Goal: Navigation & Orientation: Find specific page/section

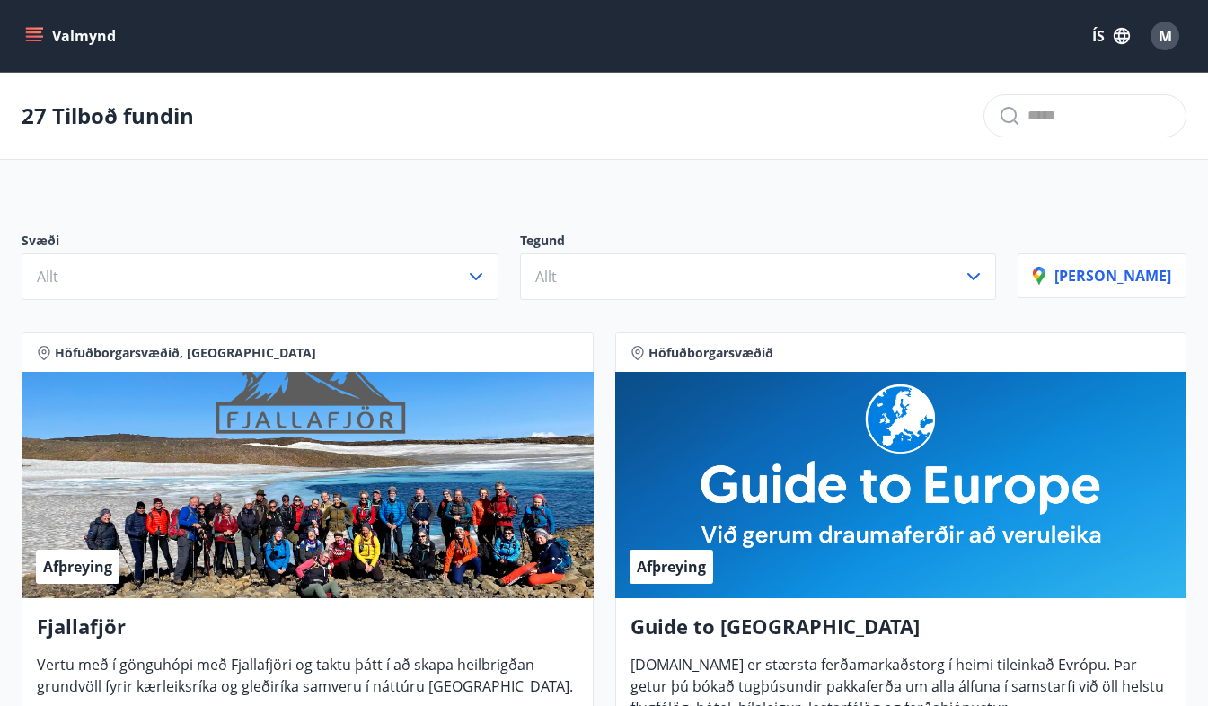
click at [1096, 30] on button "ÍS" at bounding box center [1112, 36] width 58 height 32
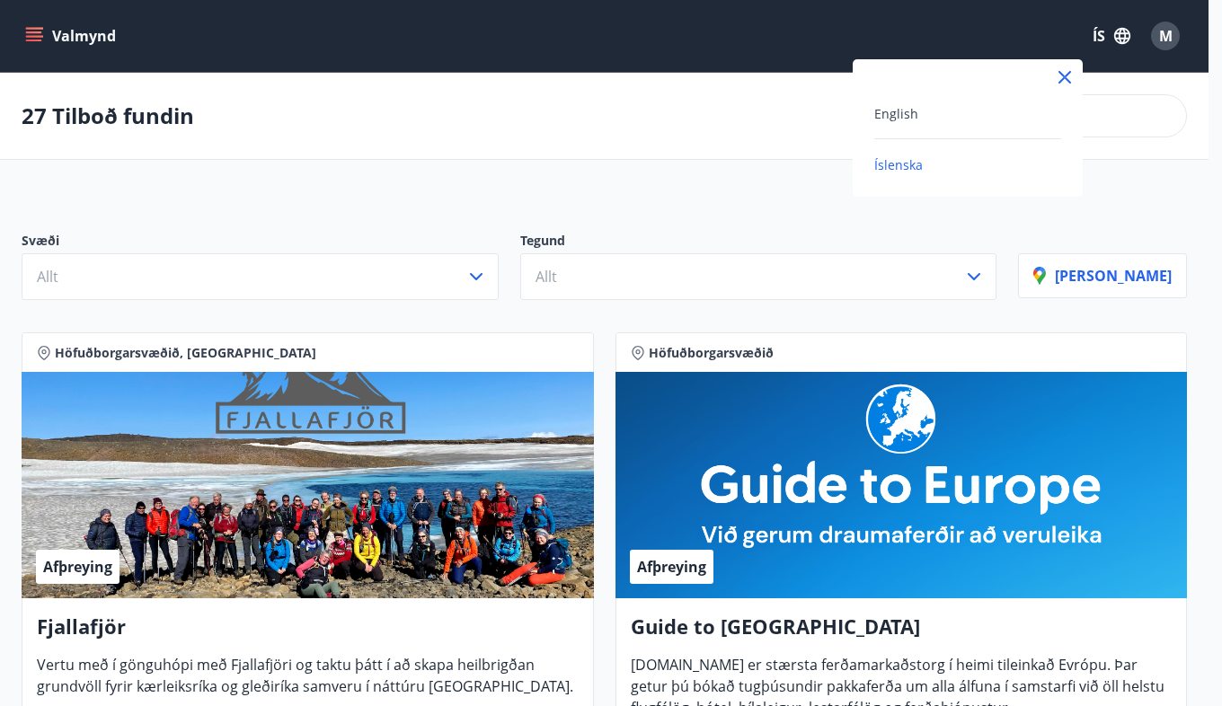
click at [1019, 106] on div "English" at bounding box center [967, 113] width 187 height 22
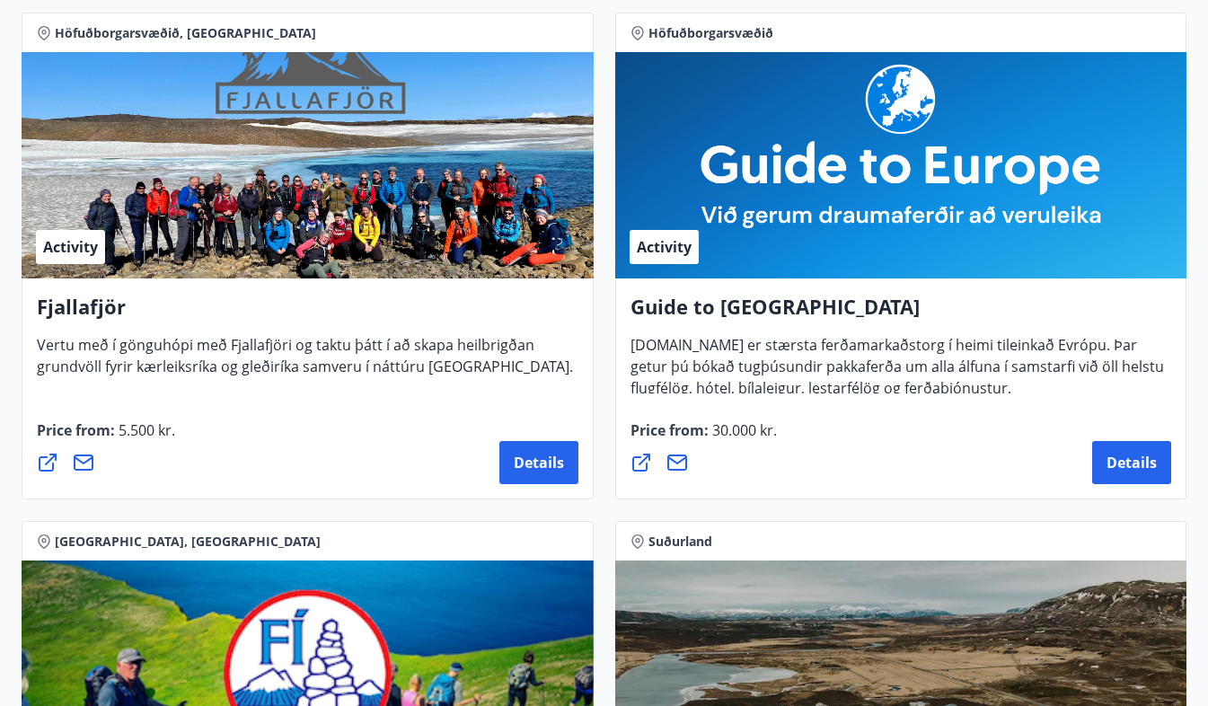
scroll to position [332, 0]
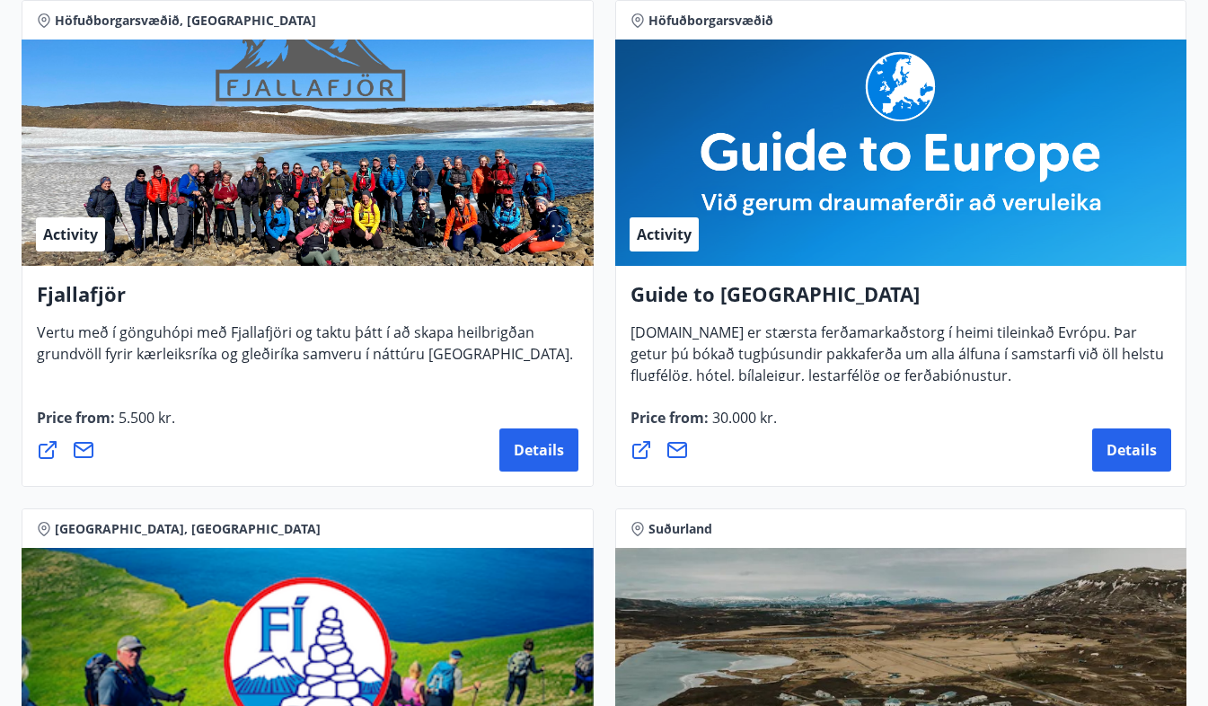
drag, startPoint x: 1009, startPoint y: 381, endPoint x: 621, endPoint y: 334, distance: 391.0
click at [621, 334] on div "Guide to Europe [DOMAIN_NAME] er stærsta ferðamarkaðstorg í heimi tileinkað Evr…" at bounding box center [901, 376] width 572 height 221
copy span "[DOMAIN_NAME] er stærsta ferðamarkaðstorg í heimi tileinkað Evrópu. Þar getur þ…"
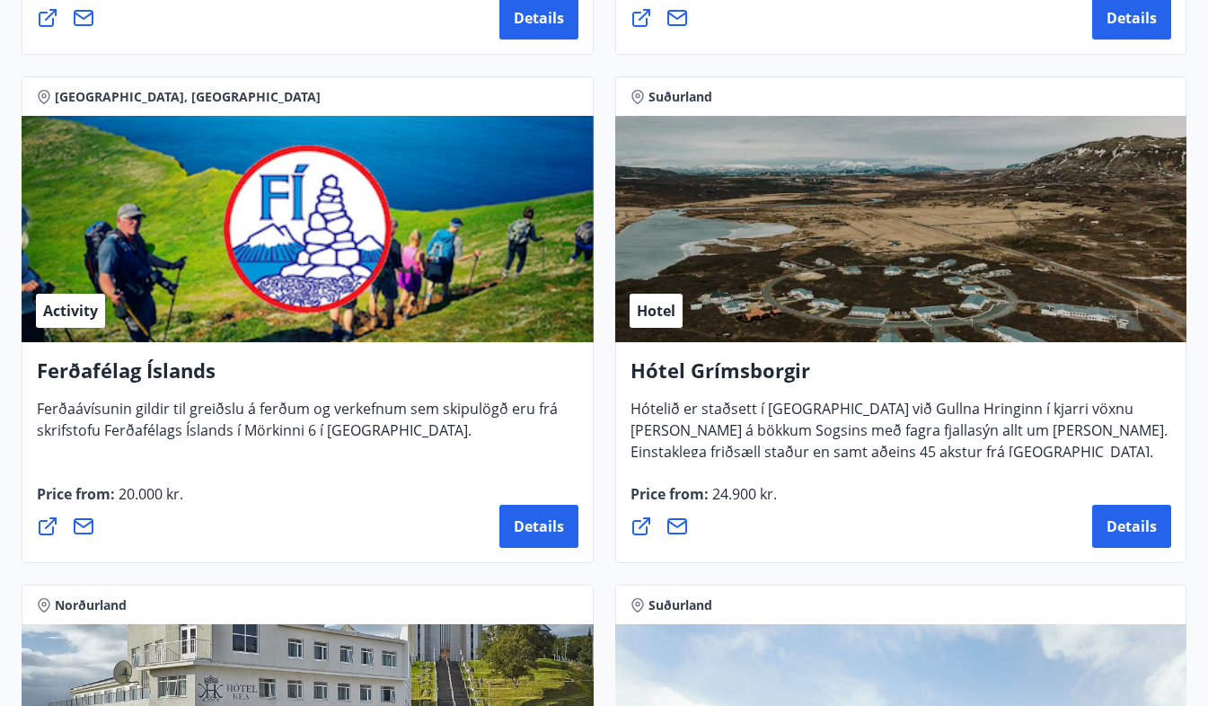
scroll to position [769, 0]
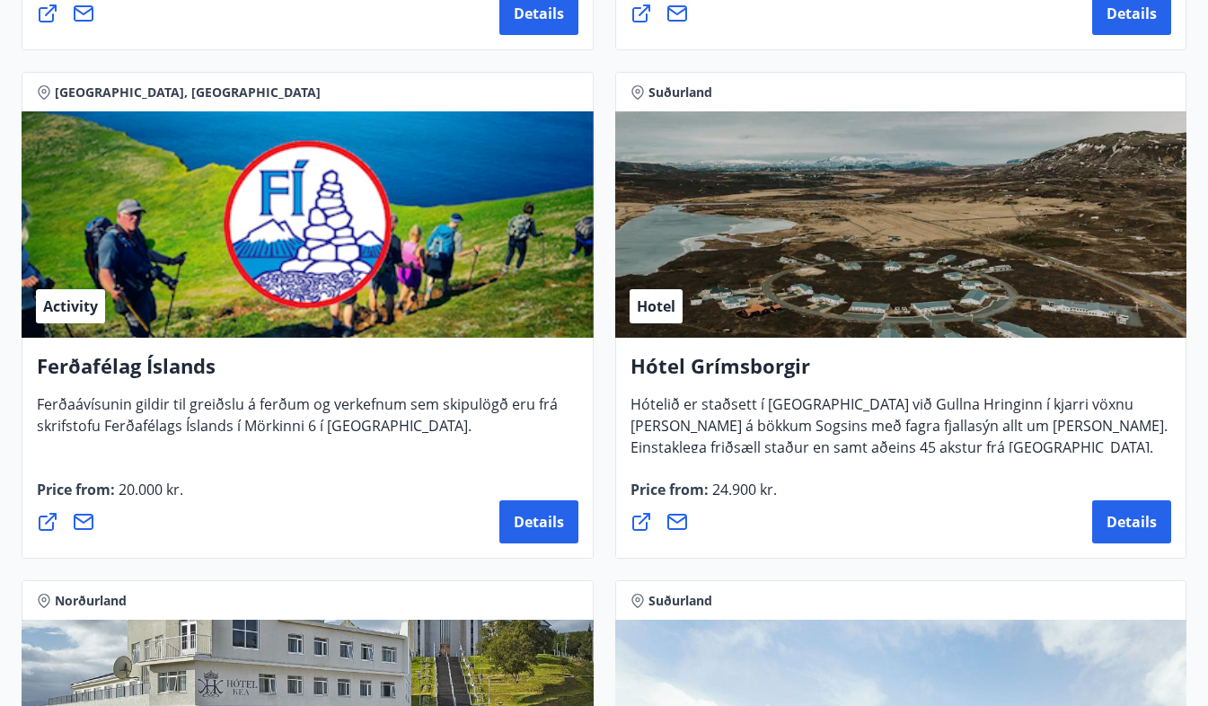
click at [606, 385] on div "[GEOGRAPHIC_DATA] Grímsborgir Hótelið er staðsett í Grímsnesi við Gullna Hringi…" at bounding box center [902, 315] width 594 height 509
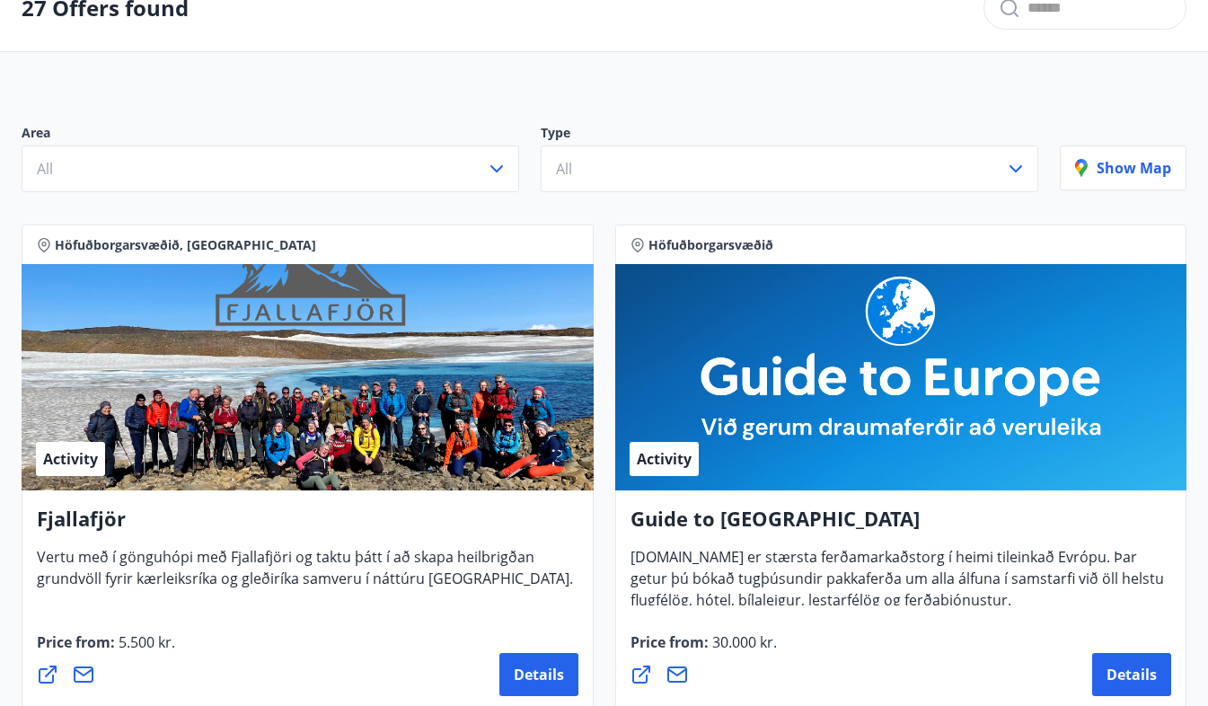
scroll to position [0, 0]
